Goal: Navigation & Orientation: Go to known website

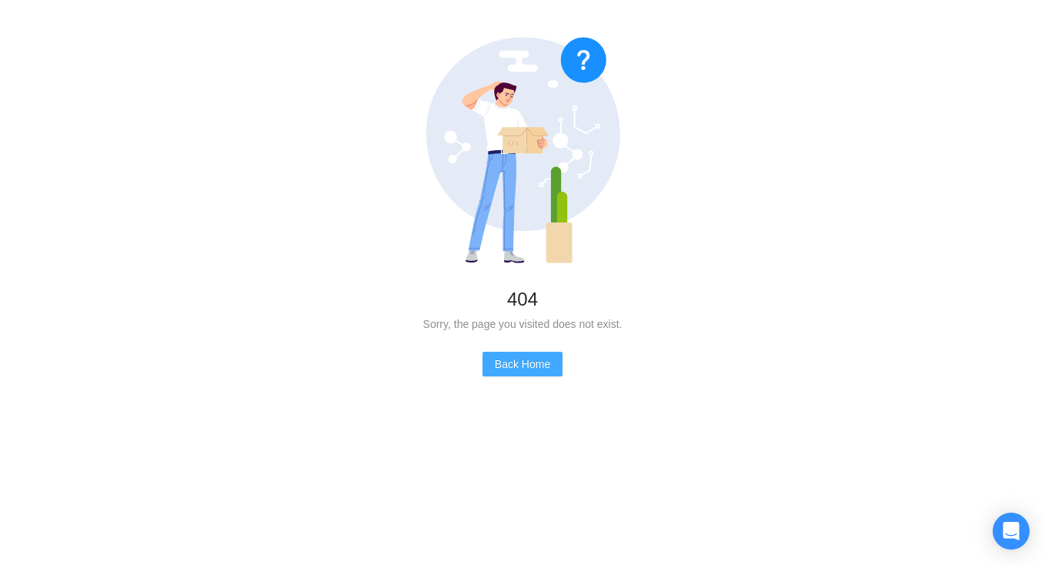
click at [504, 368] on span "Back Home" at bounding box center [522, 363] width 55 height 17
